Goal: Information Seeking & Learning: Check status

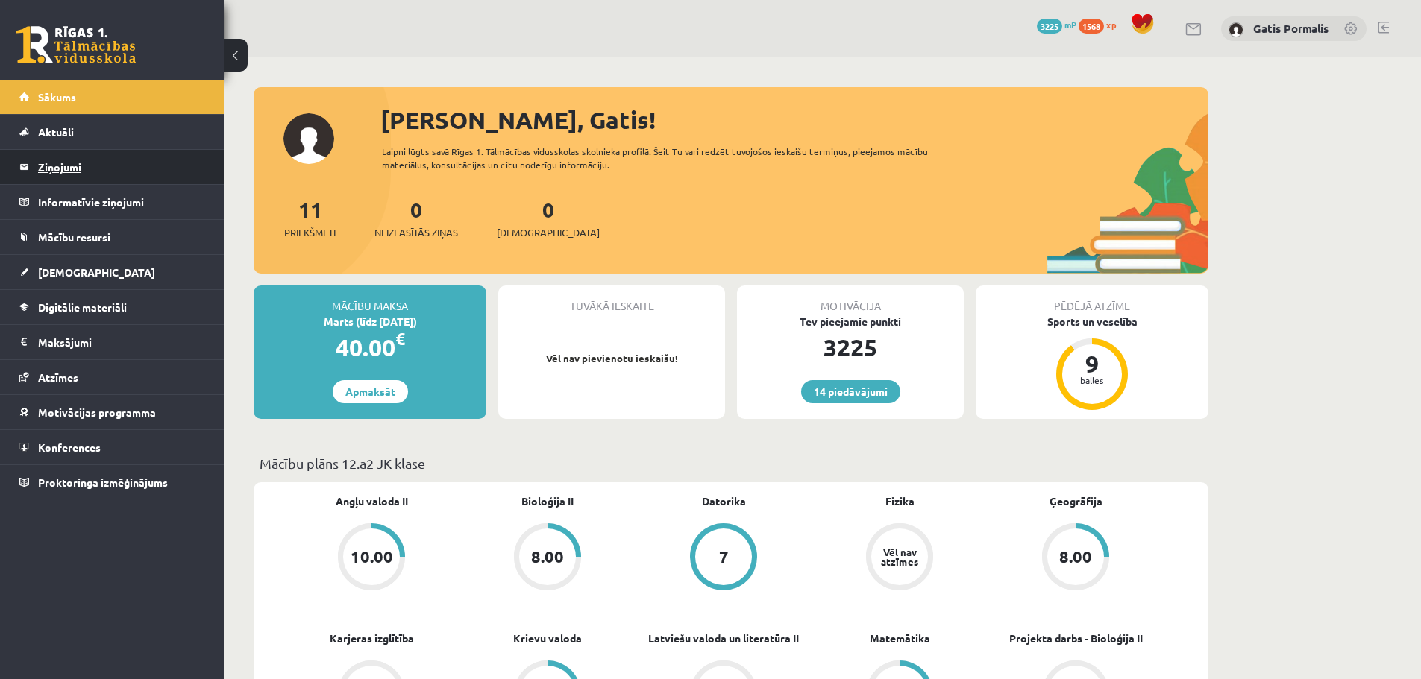
click at [110, 167] on legend "Ziņojumi 0" at bounding box center [121, 167] width 167 height 34
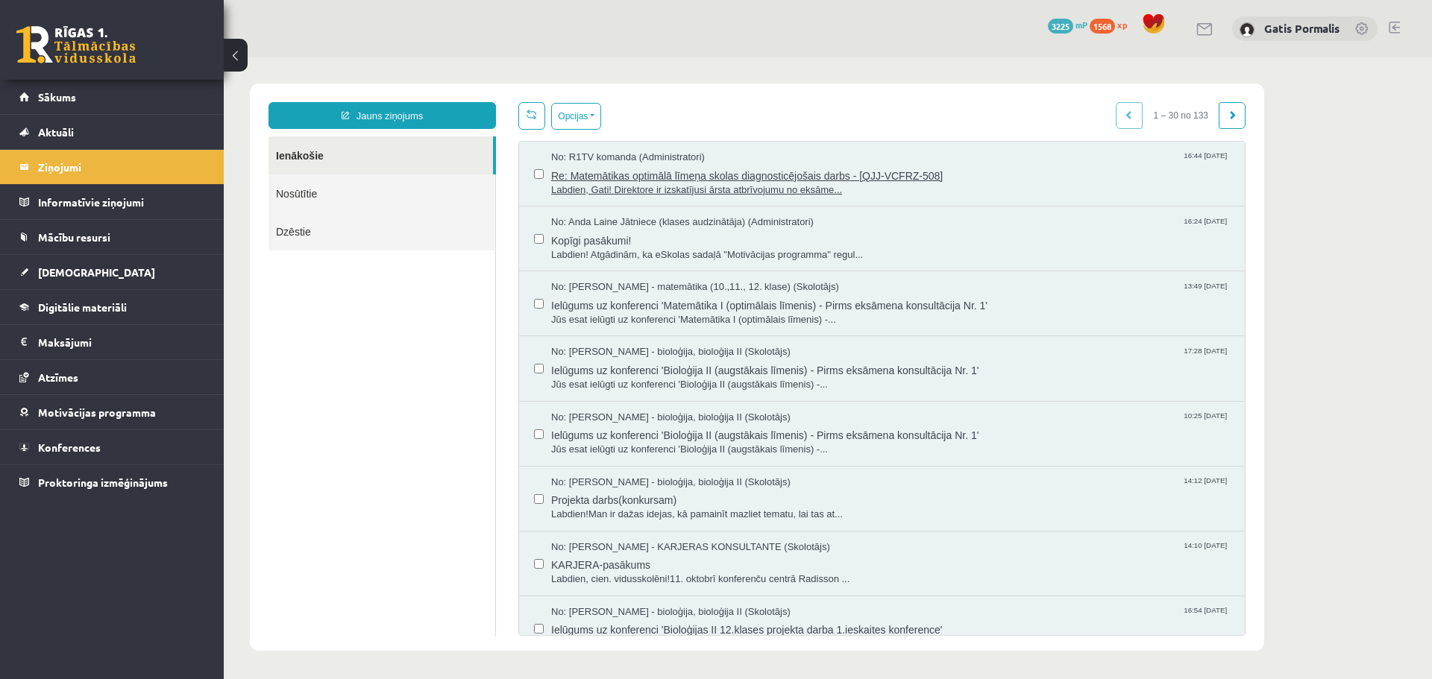
click at [596, 177] on span "Re: Matemātikas optimālā līmeņa skolas diagnosticējošais darbs - [QJJ-VCFRZ-508]" at bounding box center [890, 174] width 679 height 19
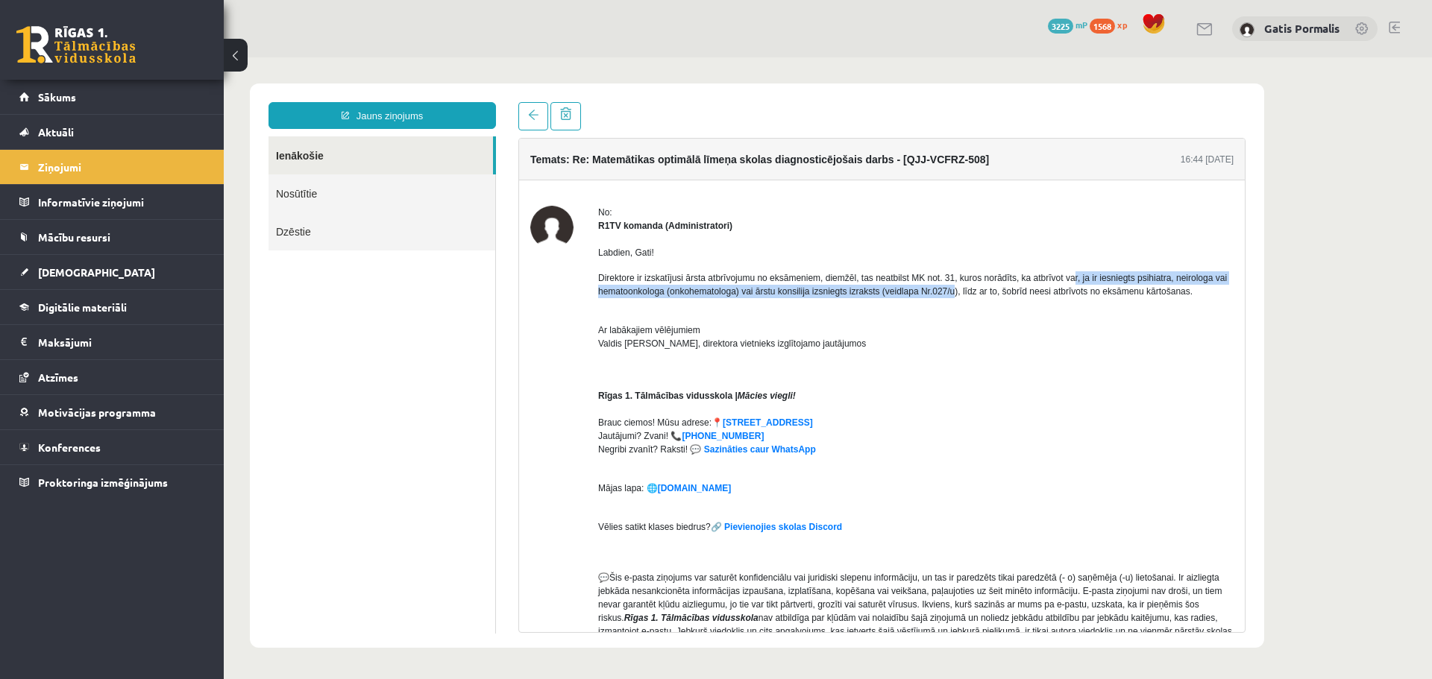
drag, startPoint x: 1070, startPoint y: 279, endPoint x: 952, endPoint y: 292, distance: 119.3
click at [952, 292] on p "Direktore ir izskatījusi ārsta atbrīvojumu no eksāmeniem, diemžēl, tas neatbils…" at bounding box center [915, 284] width 635 height 27
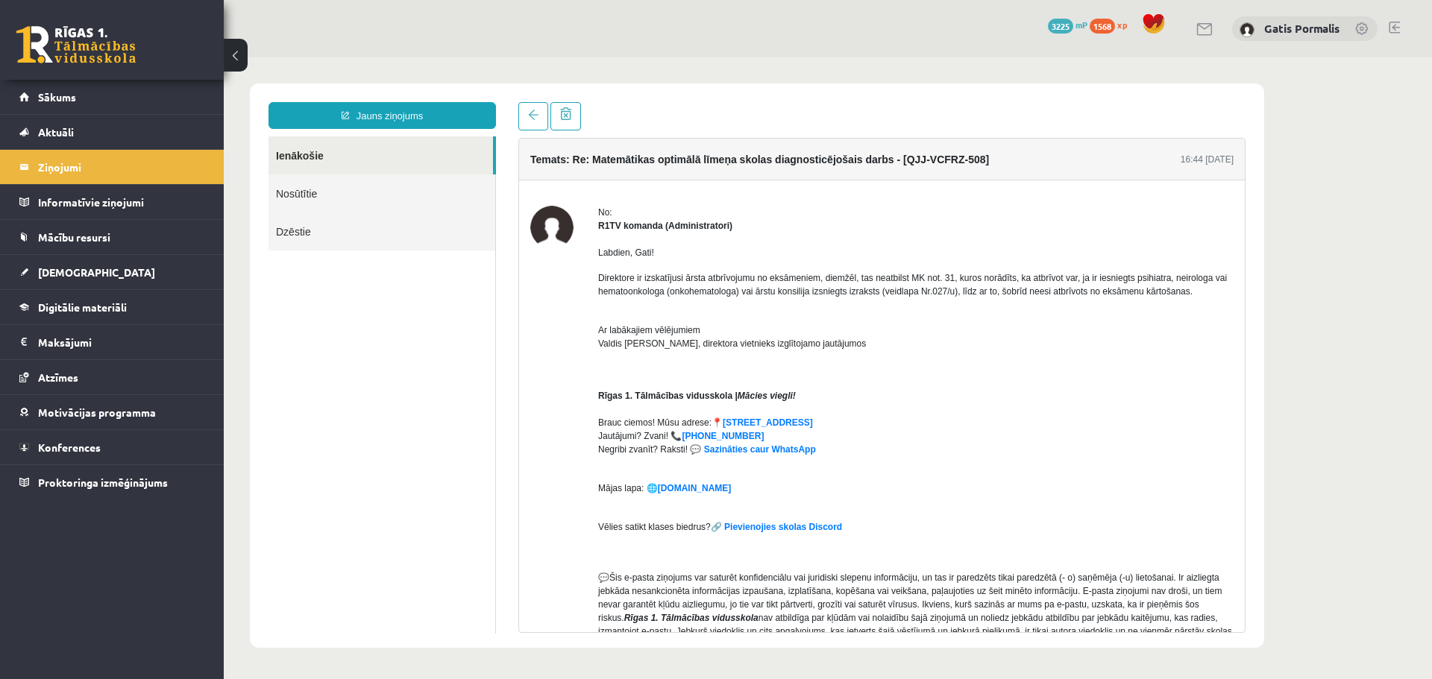
click at [965, 312] on p "Ar labākajiem vēlējumiem Valdis Jānis Vāvers, direktora vietnieks izglītojamo j…" at bounding box center [915, 337] width 635 height 54
drag, startPoint x: 958, startPoint y: 292, endPoint x: 1108, endPoint y: 287, distance: 150.7
click at [1108, 287] on p "Direktore ir izskatījusi ārsta atbrīvojumu no eksāmeniem, diemžēl, tas neatbils…" at bounding box center [915, 284] width 635 height 27
click at [998, 353] on p "Ar labākajiem vēlējumiem Valdis Jānis Vāvers, direktora vietnieks izglītojamo j…" at bounding box center [915, 337] width 635 height 54
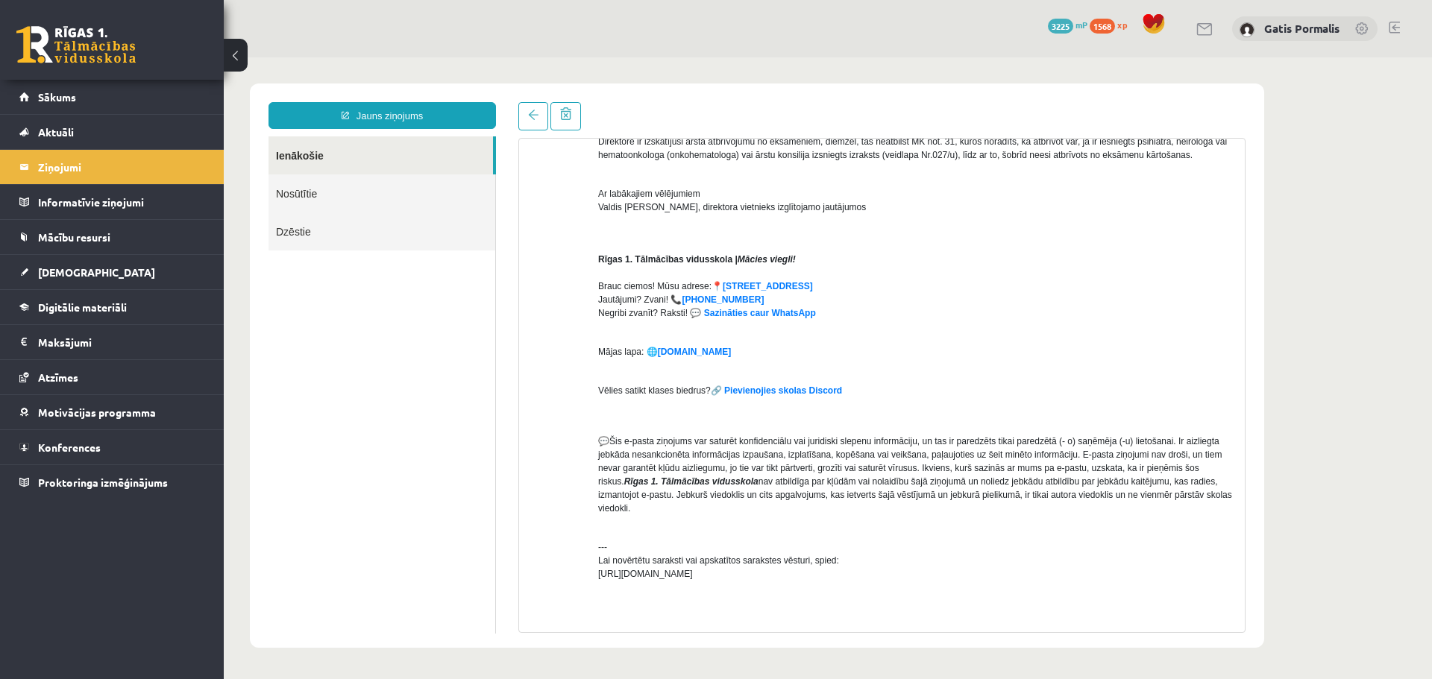
scroll to position [213, 0]
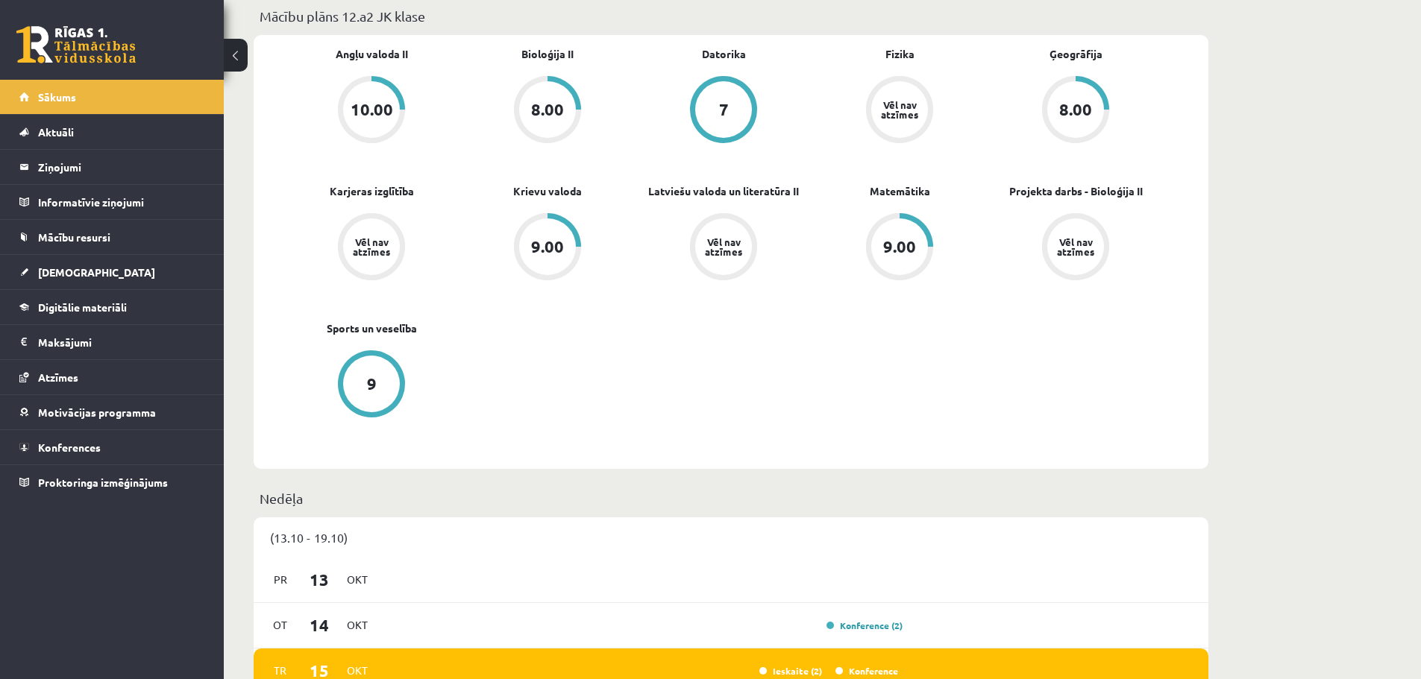
scroll to position [298, 0]
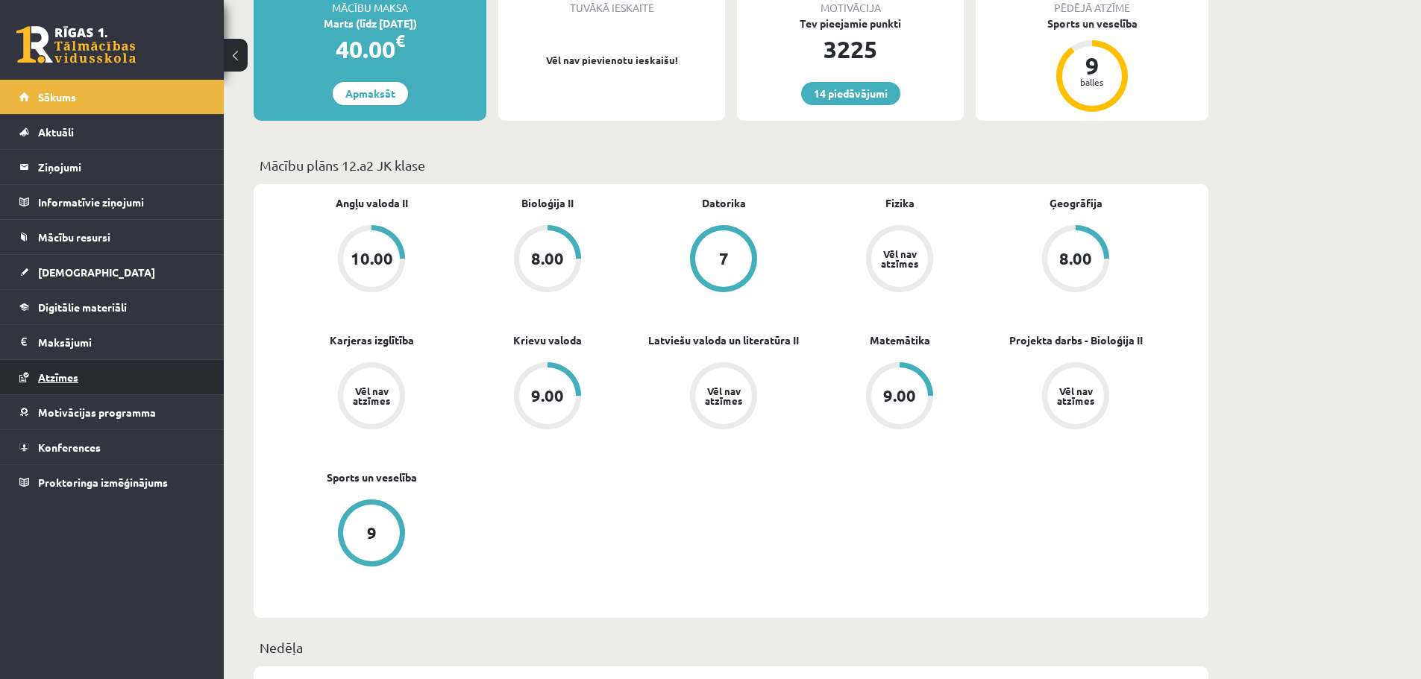
click at [61, 377] on span "Atzīmes" at bounding box center [58, 377] width 40 height 13
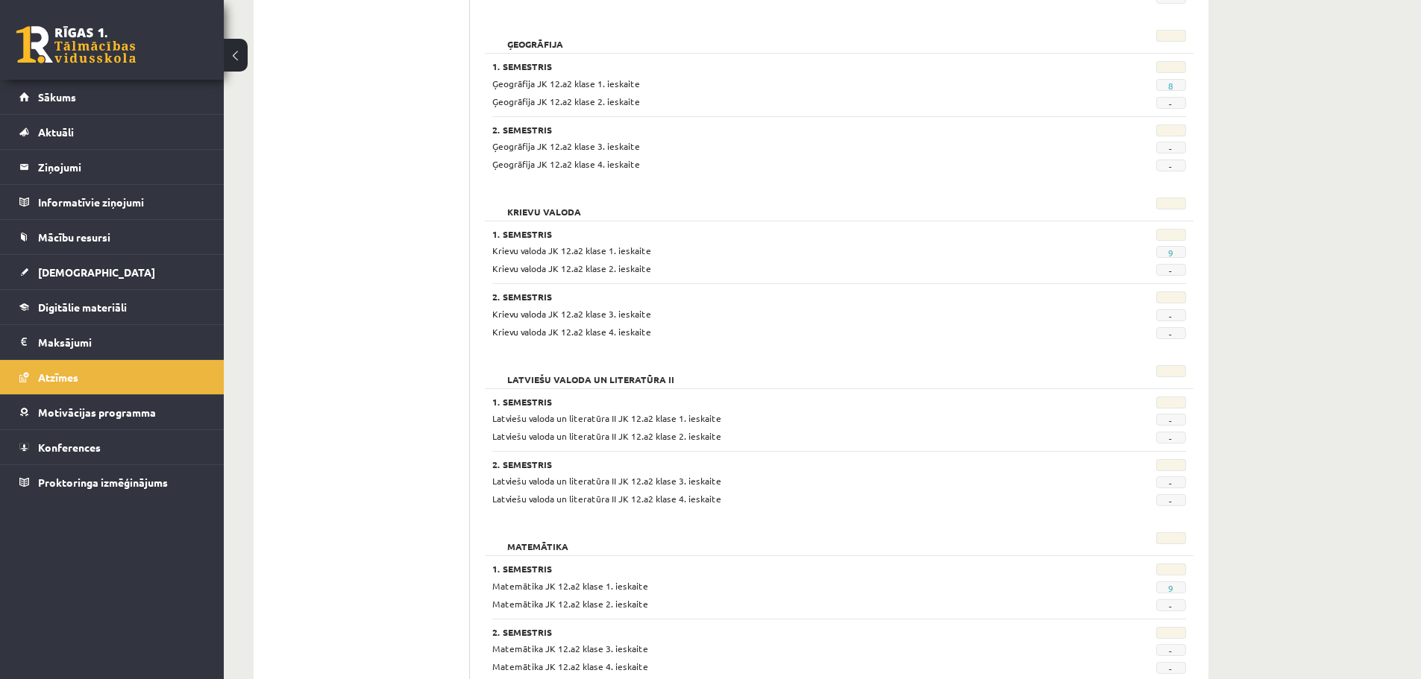
scroll to position [1044, 0]
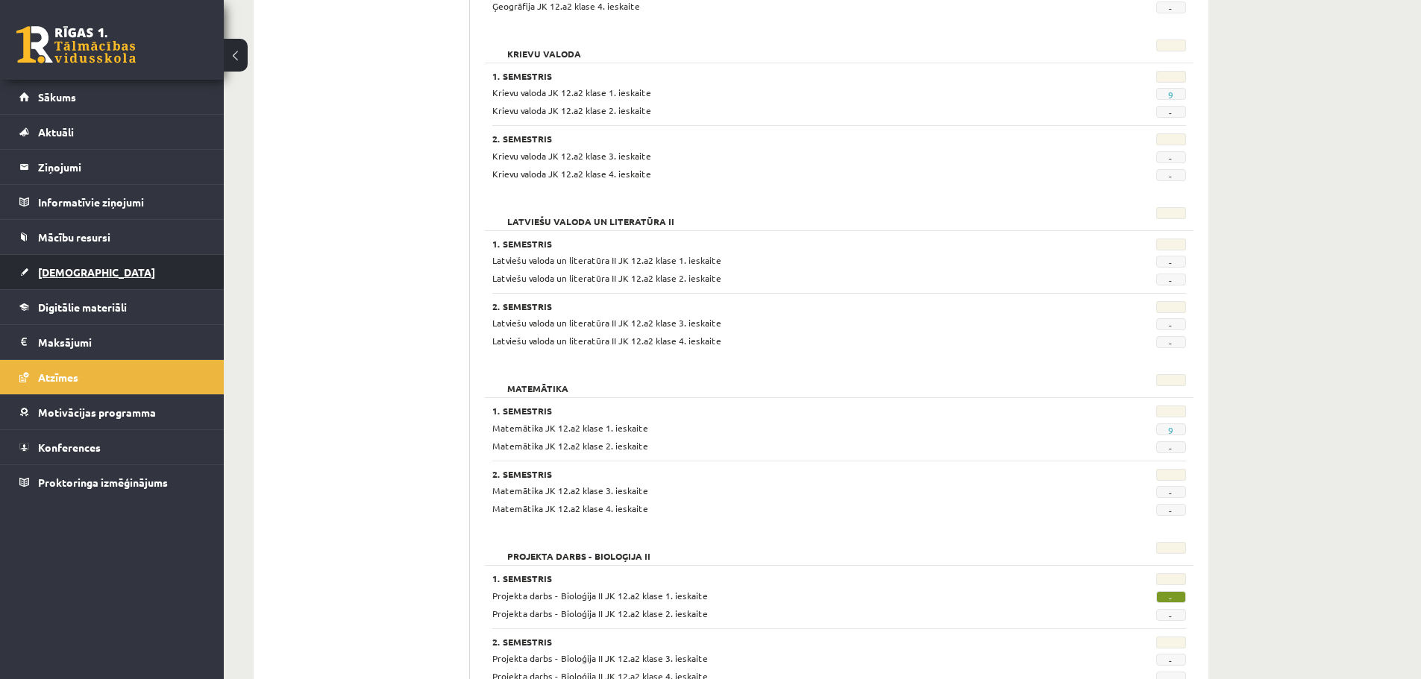
click at [59, 277] on span "[DEMOGRAPHIC_DATA]" at bounding box center [96, 272] width 117 height 13
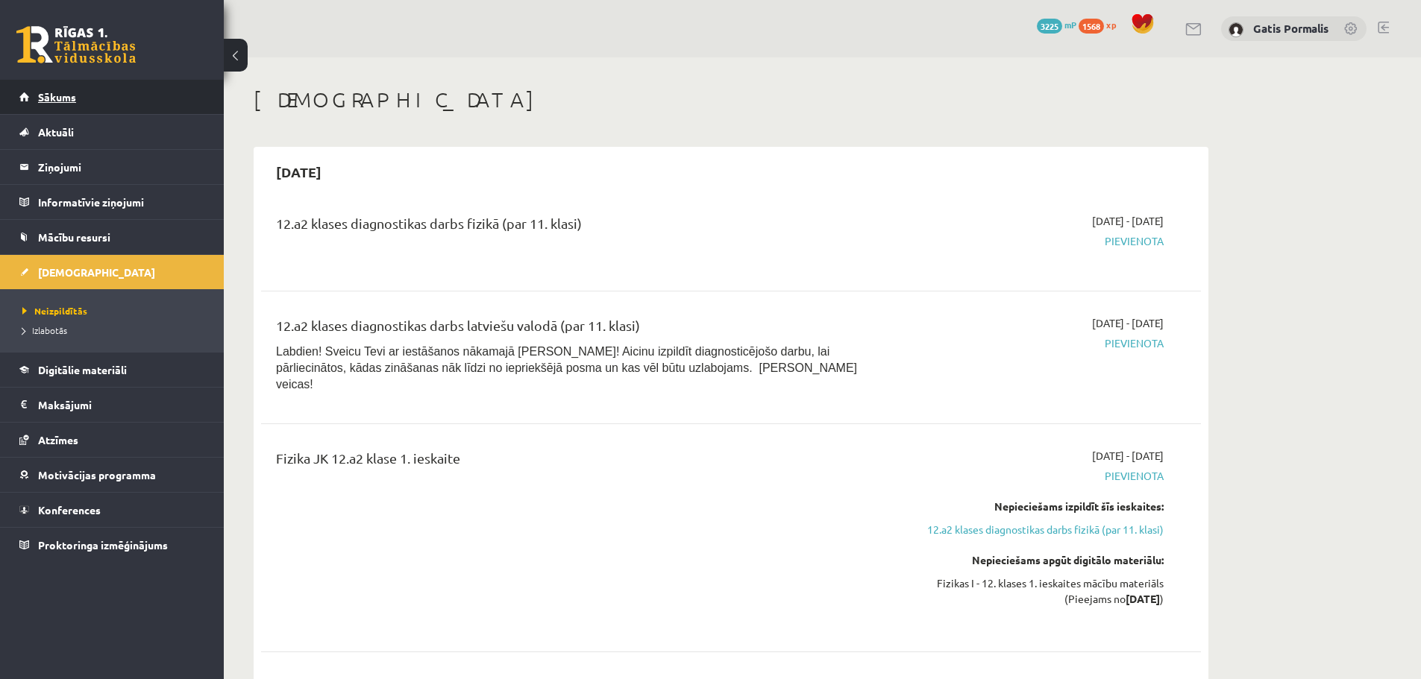
click at [72, 98] on span "Sākums" at bounding box center [57, 96] width 38 height 13
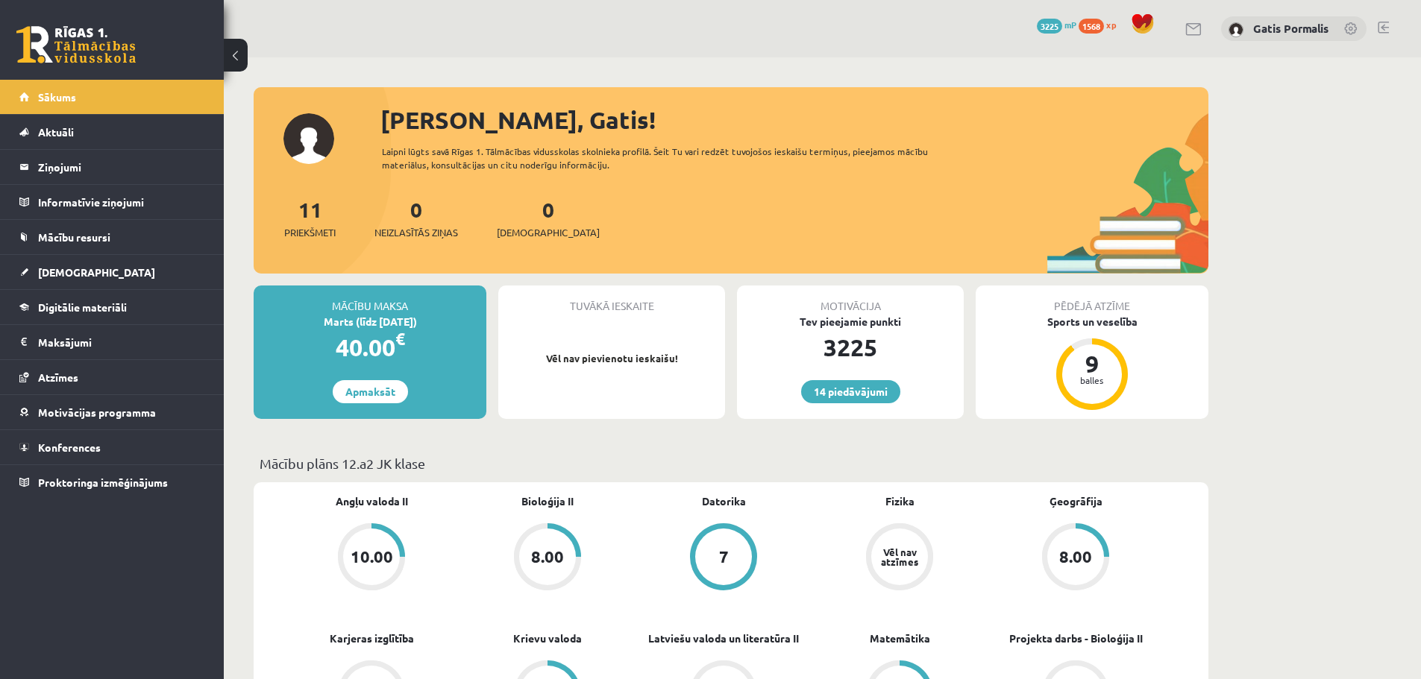
scroll to position [149, 0]
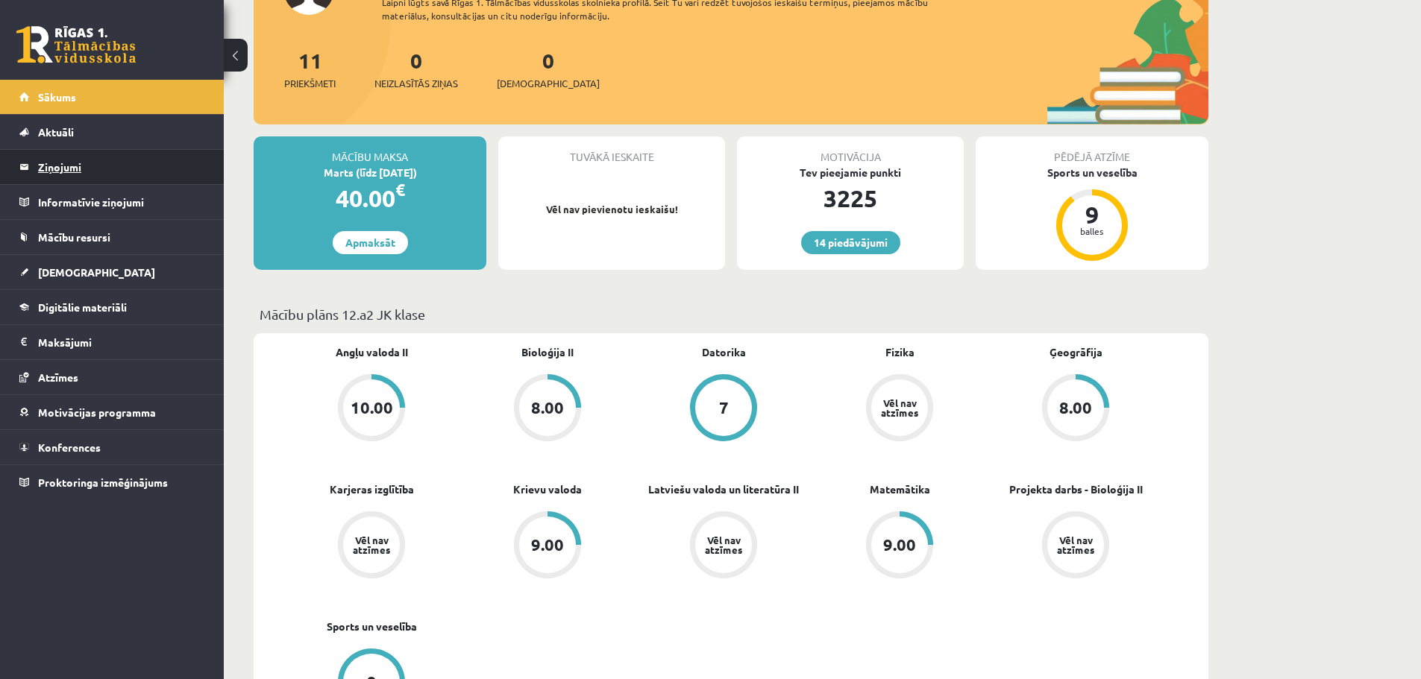
click at [79, 171] on legend "Ziņojumi 0" at bounding box center [121, 167] width 167 height 34
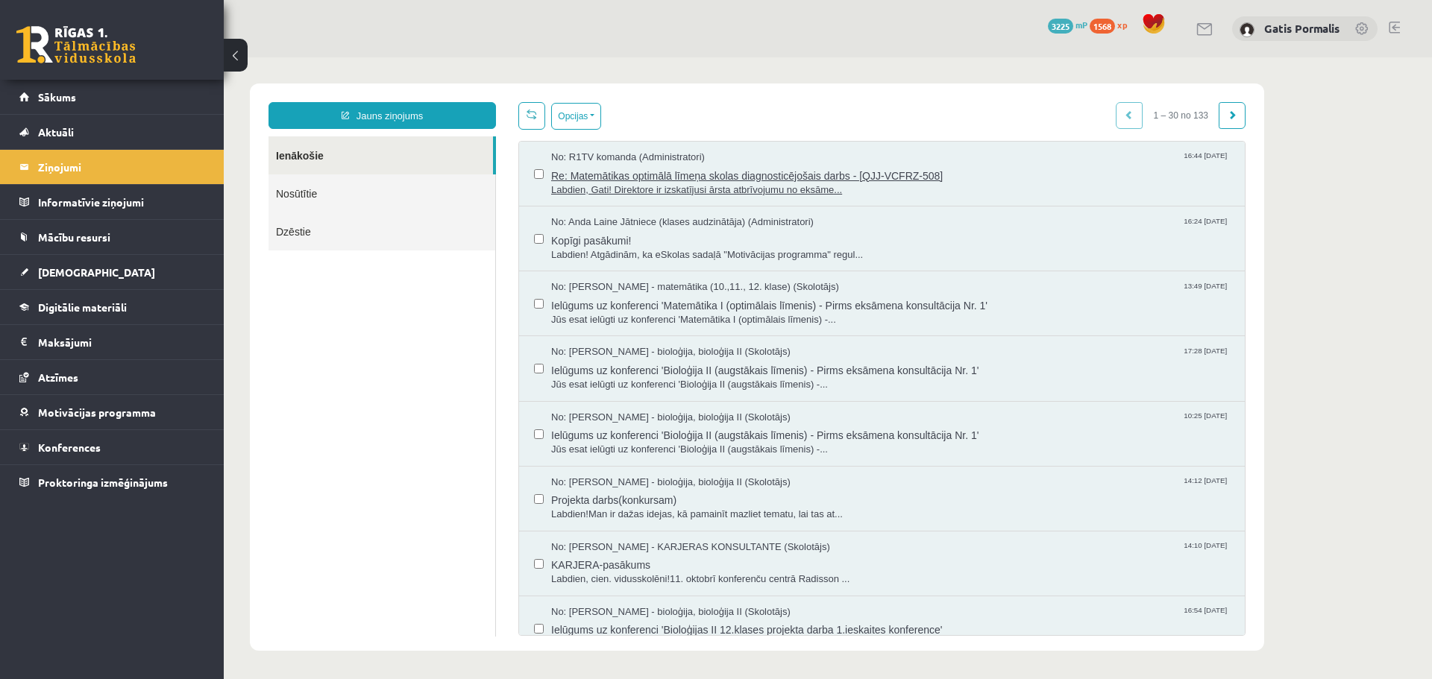
click at [662, 191] on span "Labdien, Gati! Direktore ir izskatījusi ārsta atbrīvojumu no eksāme..." at bounding box center [890, 190] width 679 height 14
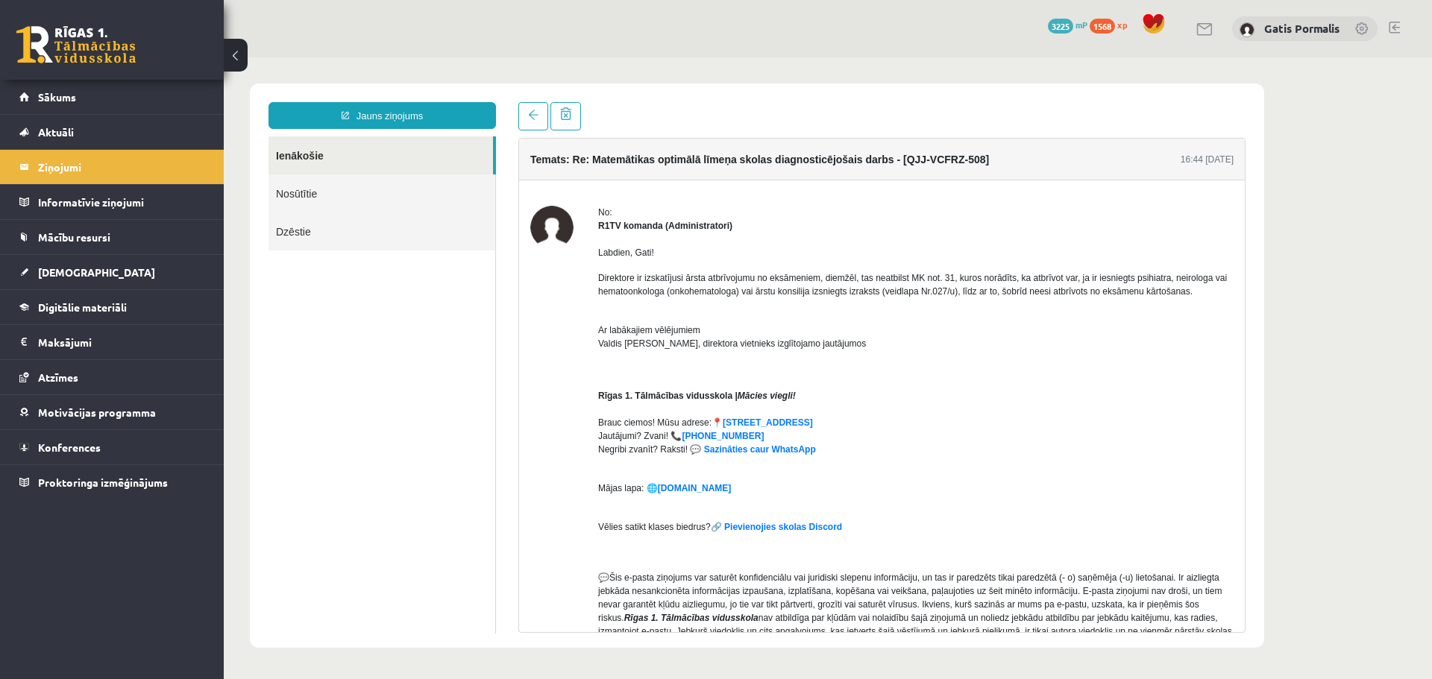
drag, startPoint x: 599, startPoint y: 252, endPoint x: 1178, endPoint y: 292, distance: 580.9
click at [1189, 295] on div "Labdien, Gati! Direktore ir izskatījusi ārsta atbrīvojumu no eksāmeniem, diemžē…" at bounding box center [915, 507] width 635 height 549
copy div "Labdien, Gati! Direktore ir izskatījusi ārsta atbrīvojumu no eksāmeniem, diemžē…"
click at [57, 98] on span "Sākums" at bounding box center [57, 96] width 38 height 13
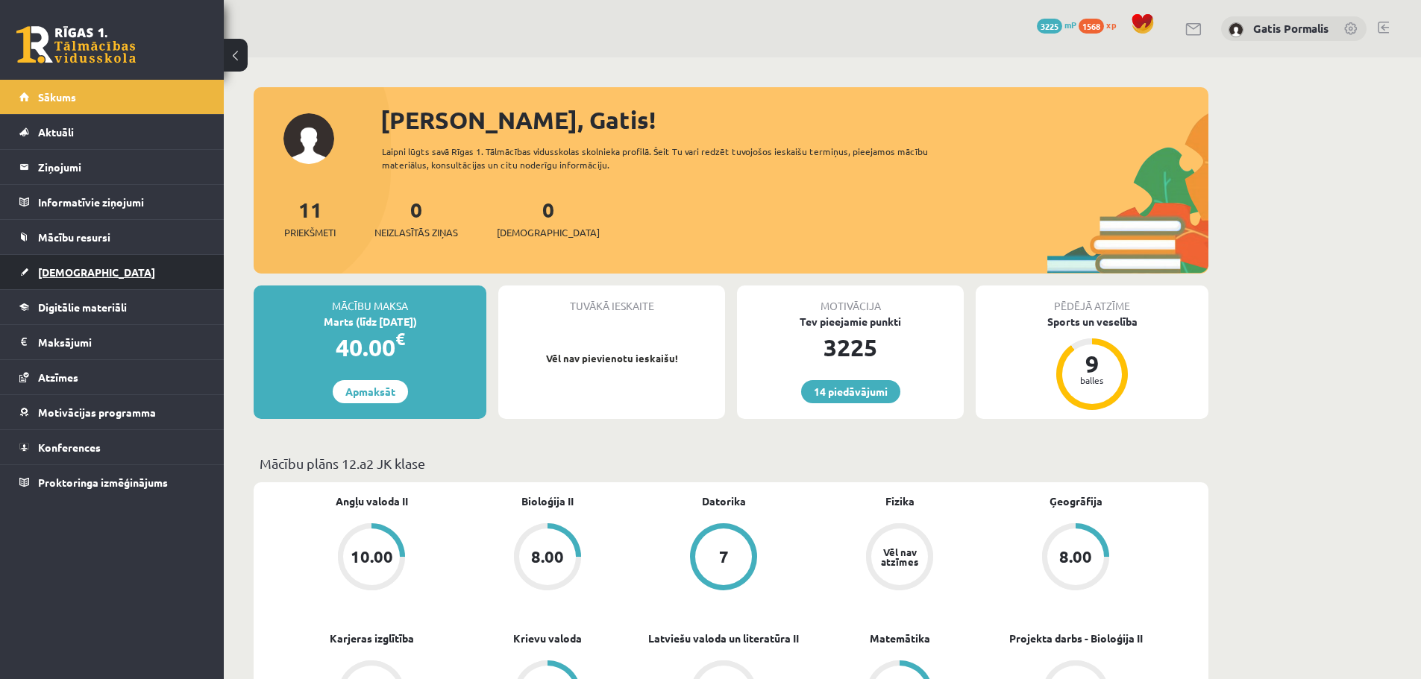
click at [54, 266] on link "[DEMOGRAPHIC_DATA]" at bounding box center [112, 272] width 186 height 34
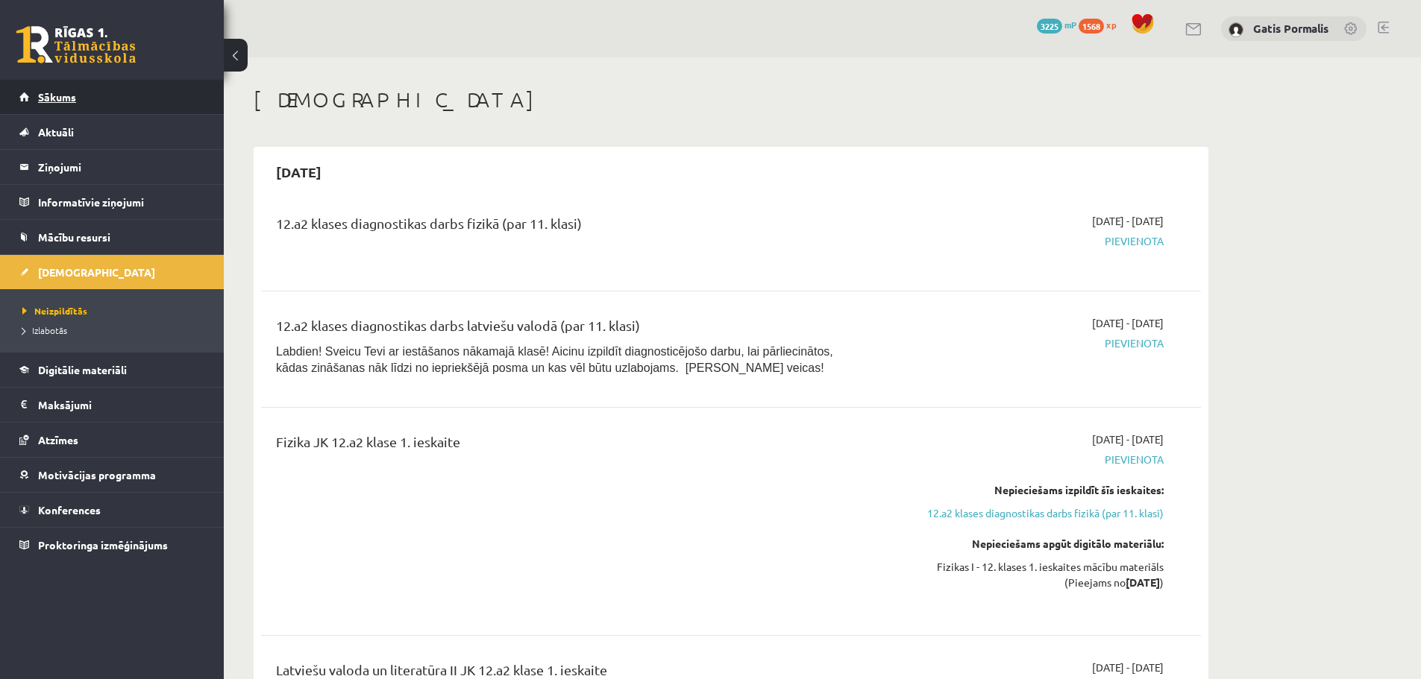
click at [51, 95] on span "Sākums" at bounding box center [57, 96] width 38 height 13
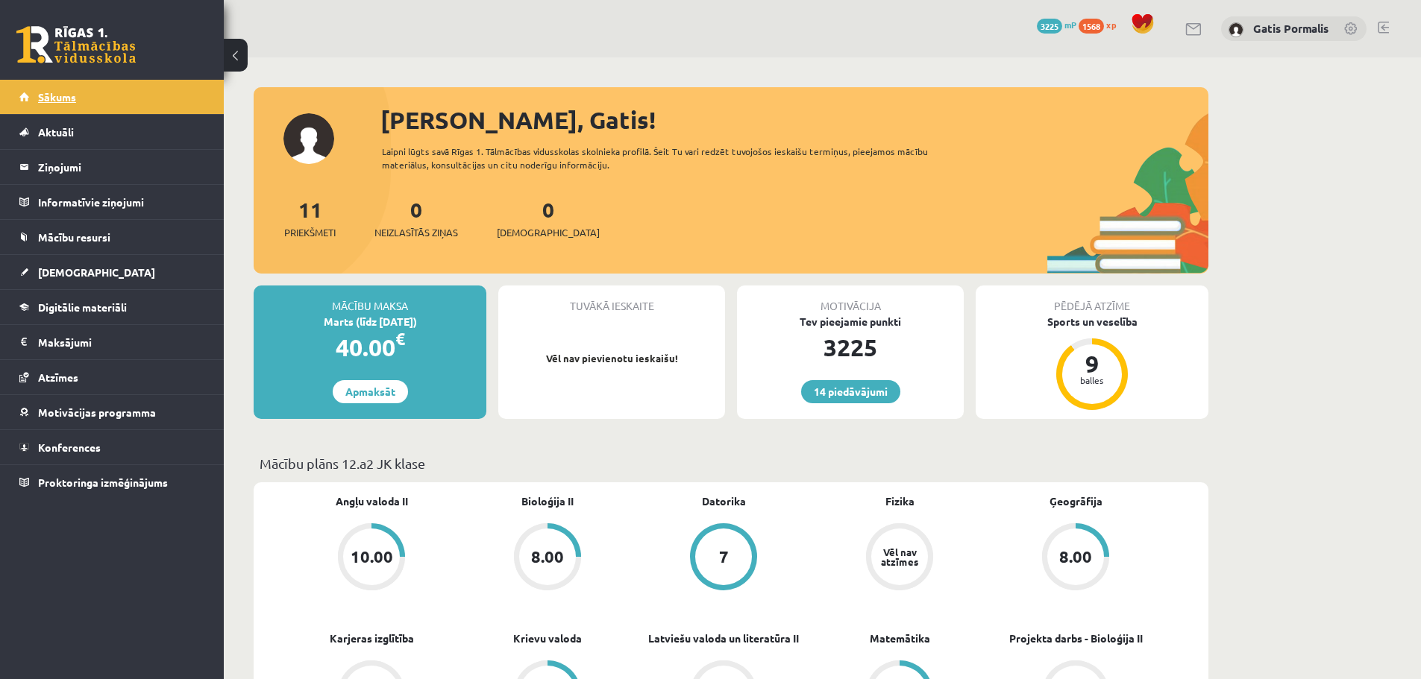
click at [56, 100] on span "Sākums" at bounding box center [57, 96] width 38 height 13
